Goal: Navigation & Orientation: Find specific page/section

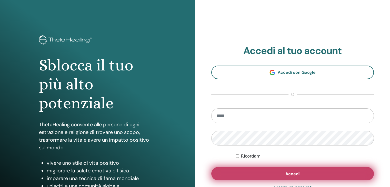
type input "**********"
click at [268, 177] on button "Accedi" at bounding box center [292, 173] width 163 height 13
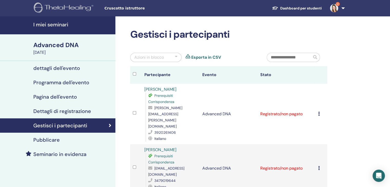
click at [331, 10] on img at bounding box center [334, 8] width 8 height 8
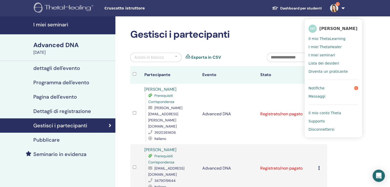
click at [324, 88] on link "Notifiche 2" at bounding box center [333, 88] width 50 height 8
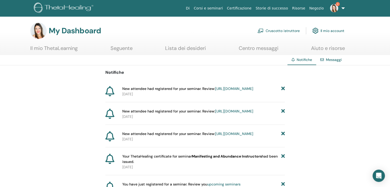
click at [337, 8] on img at bounding box center [334, 8] width 8 height 8
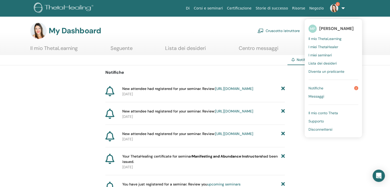
click at [315, 88] on span "Notifiche" at bounding box center [315, 88] width 15 height 5
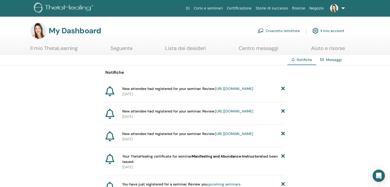
click at [332, 9] on img at bounding box center [334, 8] width 8 height 8
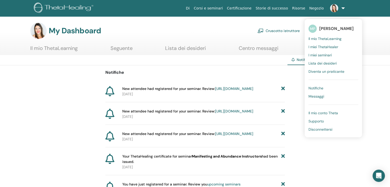
click at [329, 29] on span "[PERSON_NAME]" at bounding box center [336, 28] width 34 height 5
